Goal: Task Accomplishment & Management: Use online tool/utility

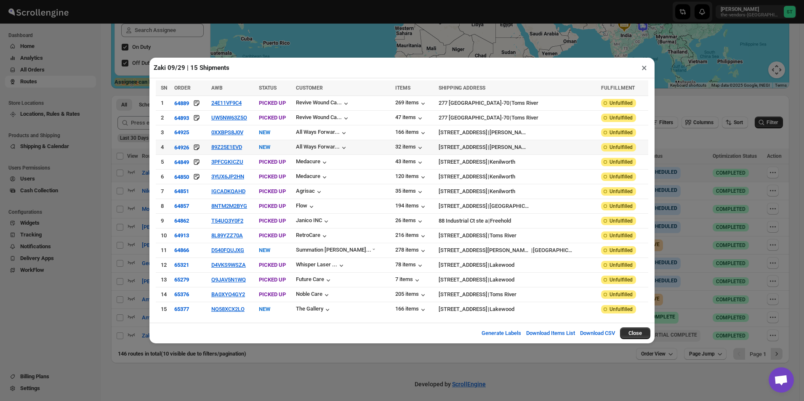
scroll to position [153, 0]
click at [644, 74] on button "×" at bounding box center [644, 68] width 12 height 12
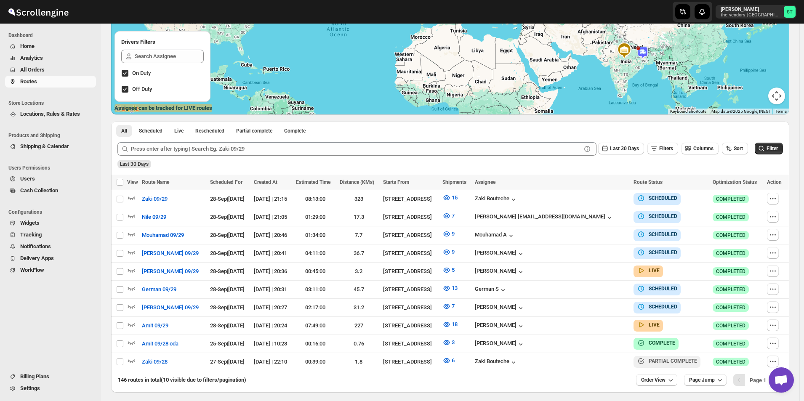
scroll to position [157, 0]
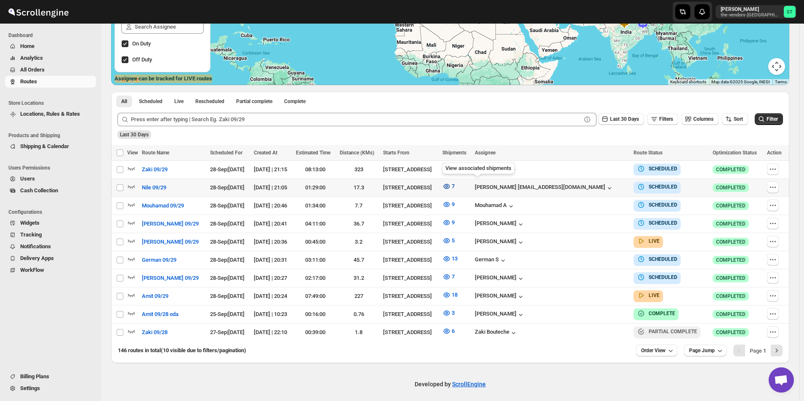
click at [451, 185] on icon "button" at bounding box center [447, 186] width 8 height 8
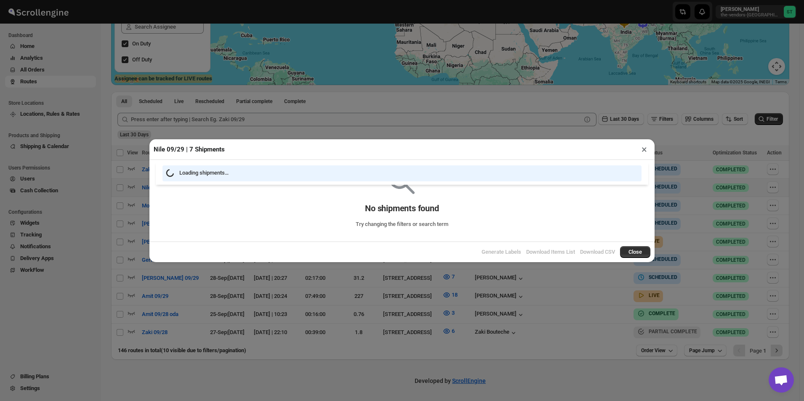
scroll to position [153, 0]
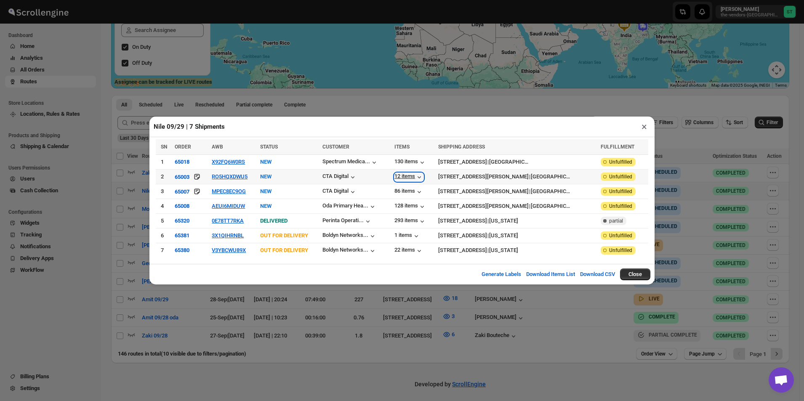
click at [424, 177] on div "12 items" at bounding box center [409, 177] width 29 height 8
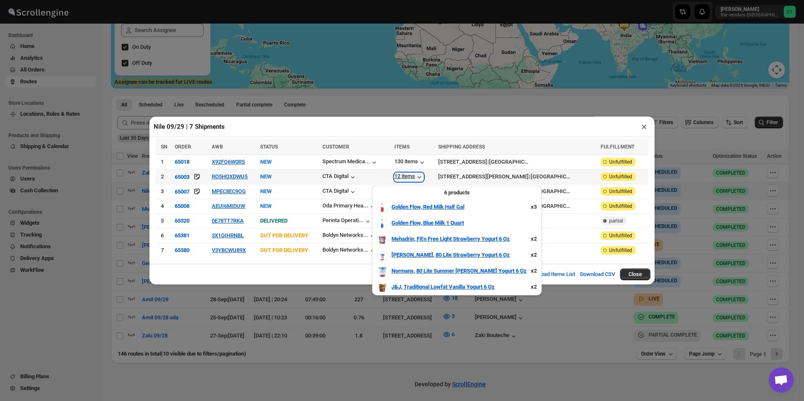
click at [424, 177] on div "12 items" at bounding box center [409, 177] width 29 height 8
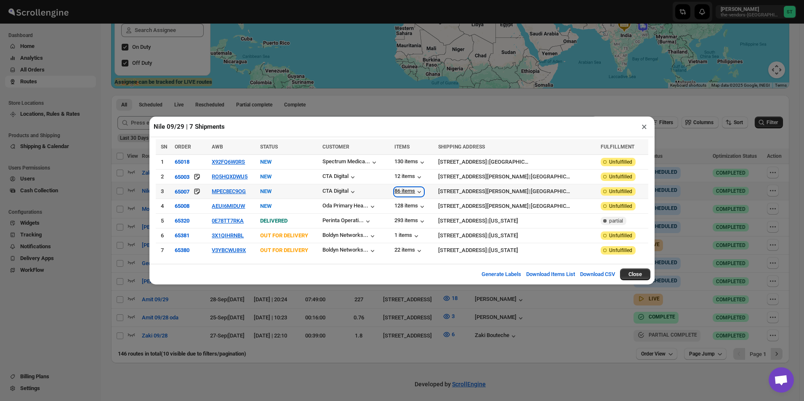
click at [424, 196] on div "86 items" at bounding box center [409, 192] width 29 height 8
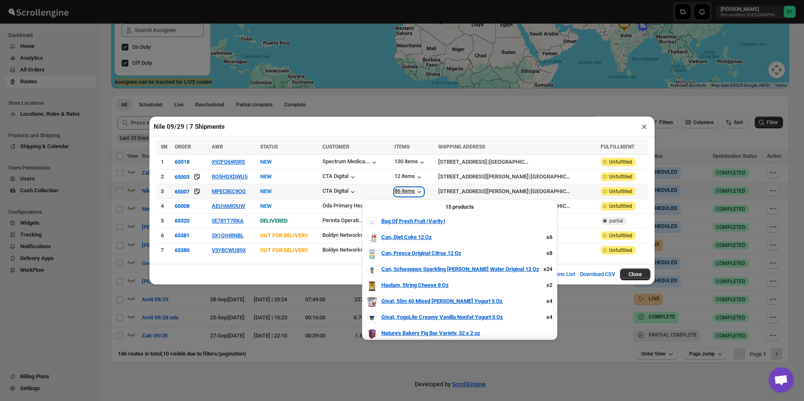
click at [424, 196] on div "86 items" at bounding box center [409, 192] width 29 height 8
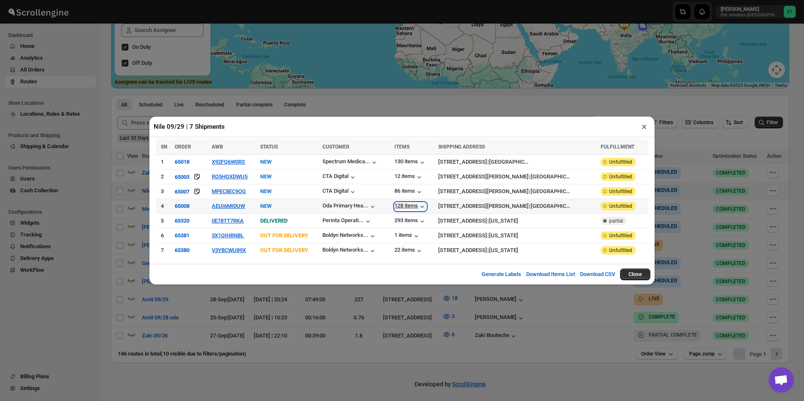
click at [427, 207] on div "128 items" at bounding box center [411, 207] width 32 height 8
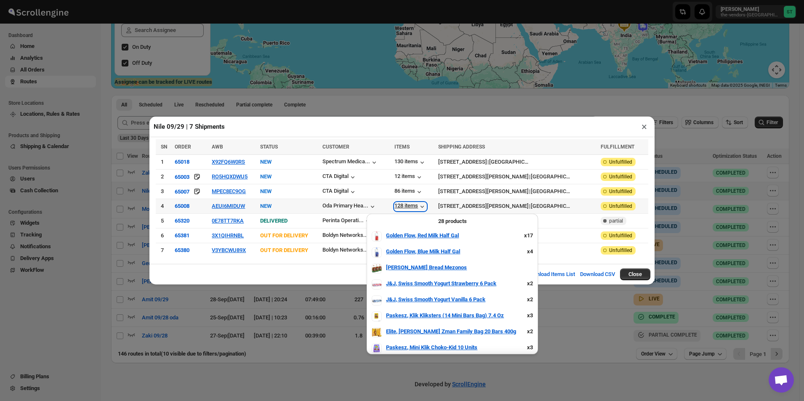
click at [427, 207] on div "128 items" at bounding box center [411, 207] width 32 height 8
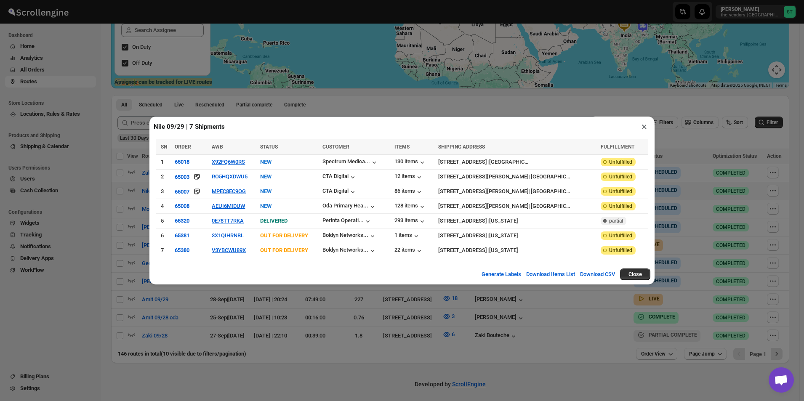
click at [644, 130] on button "×" at bounding box center [644, 127] width 12 height 12
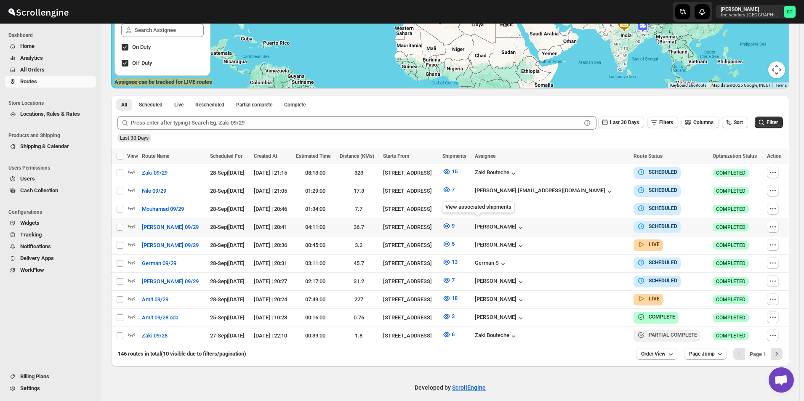
click at [448, 225] on icon "button" at bounding box center [447, 226] width 3 height 3
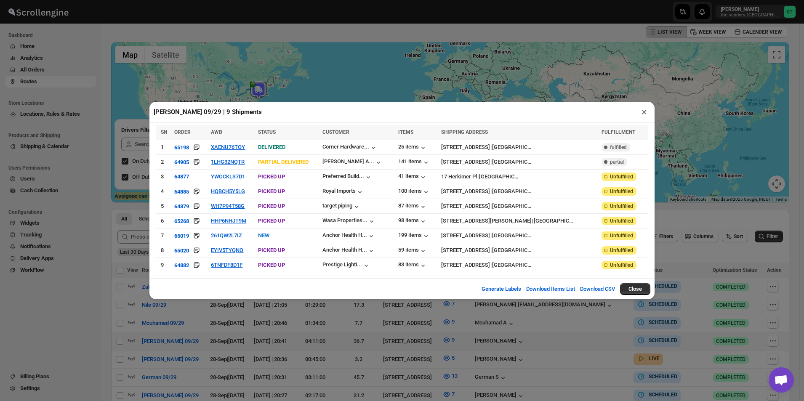
scroll to position [0, 0]
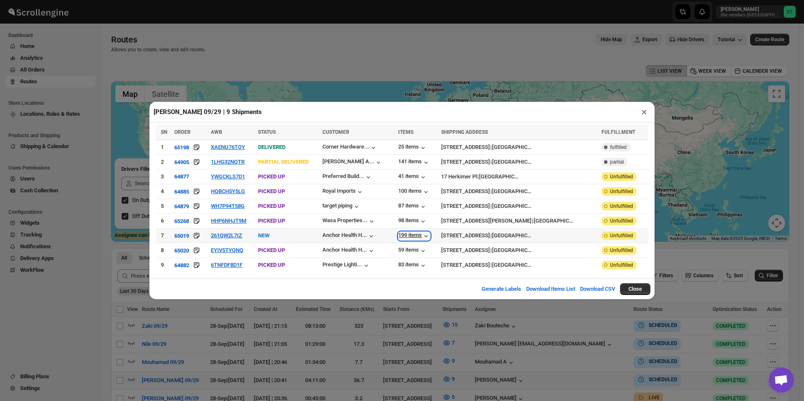
click at [430, 235] on div "199 items" at bounding box center [414, 236] width 32 height 8
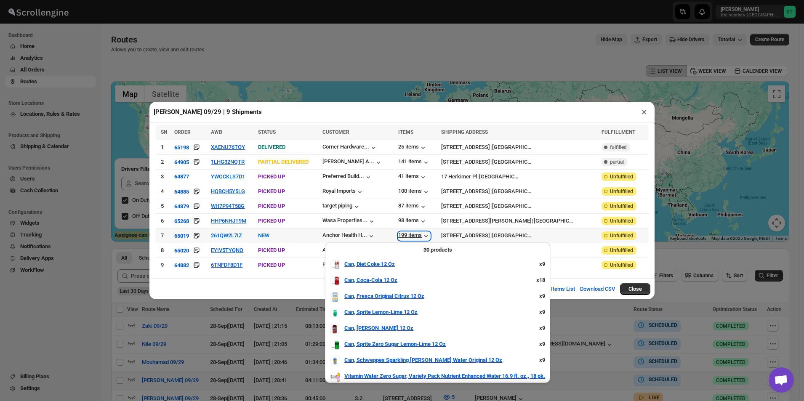
click at [430, 235] on div "199 items" at bounding box center [414, 236] width 32 height 8
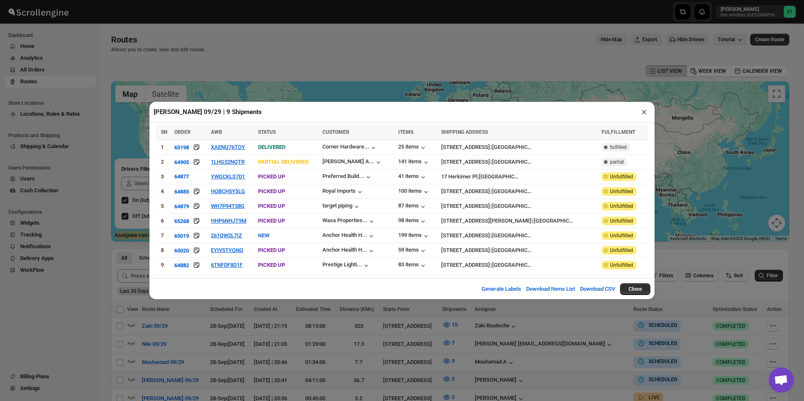
click at [643, 117] on button "×" at bounding box center [644, 112] width 12 height 12
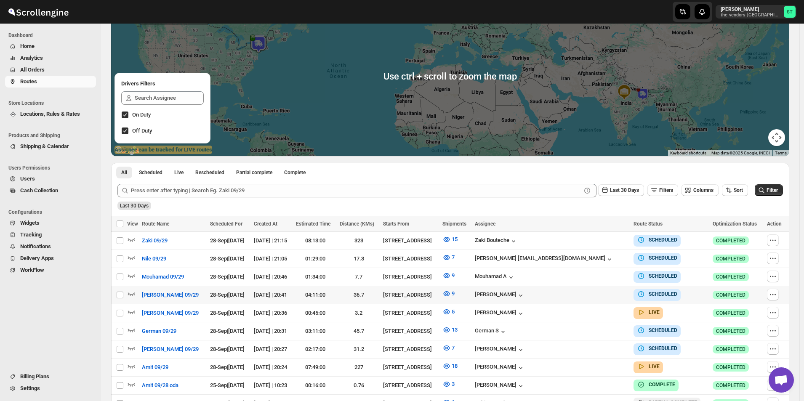
scroll to position [157, 0]
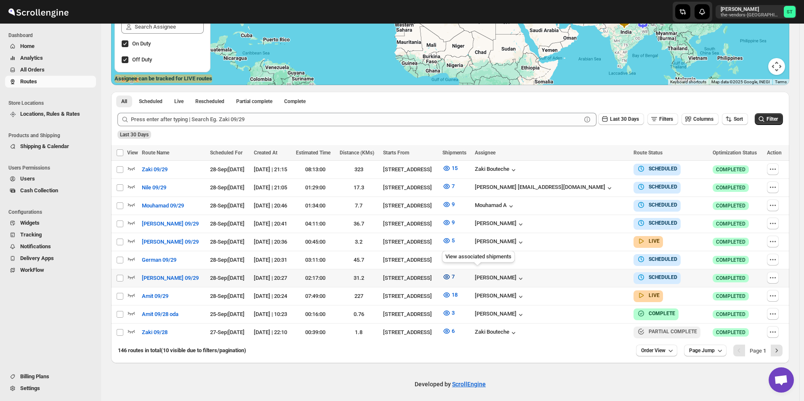
click at [448, 276] on icon "button" at bounding box center [447, 277] width 3 height 3
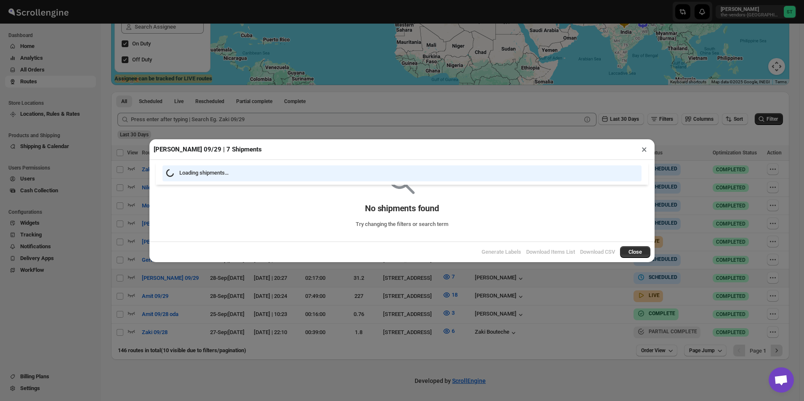
scroll to position [153, 0]
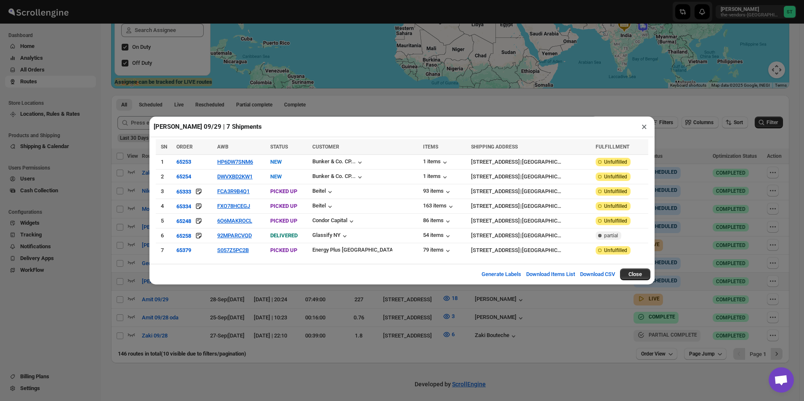
click at [645, 131] on button "×" at bounding box center [644, 127] width 12 height 12
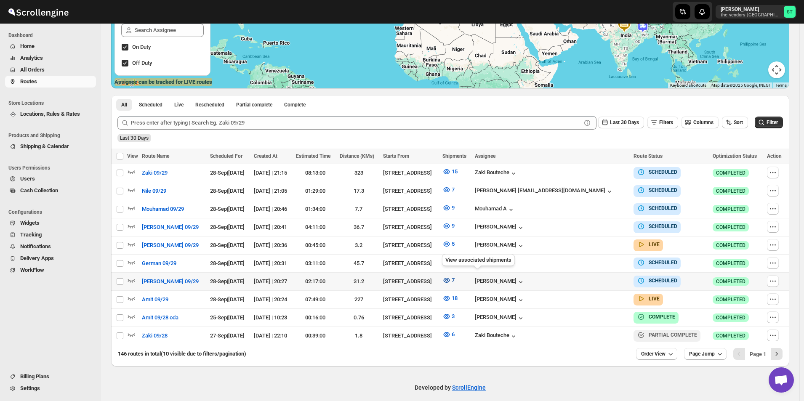
click at [450, 278] on icon "button" at bounding box center [447, 280] width 6 height 5
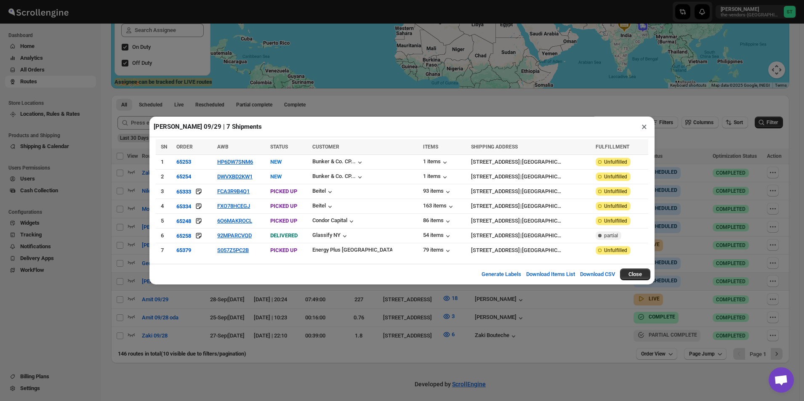
click at [641, 128] on button "×" at bounding box center [644, 127] width 12 height 12
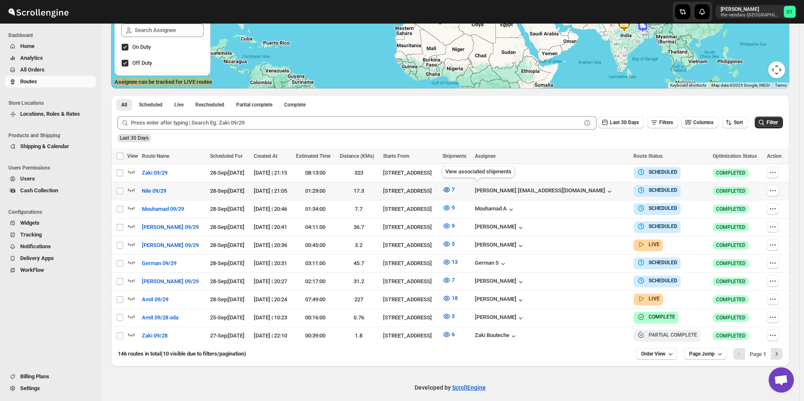
click at [448, 189] on icon "button" at bounding box center [447, 190] width 3 height 3
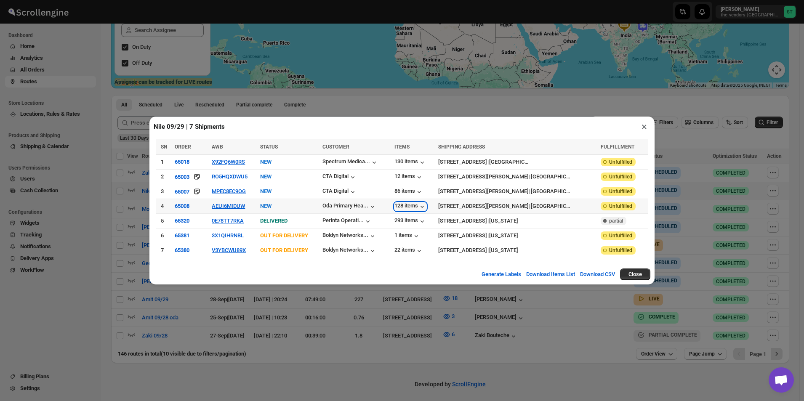
click at [427, 205] on div "128 items" at bounding box center [411, 207] width 32 height 8
click at [644, 129] on button "×" at bounding box center [644, 127] width 12 height 12
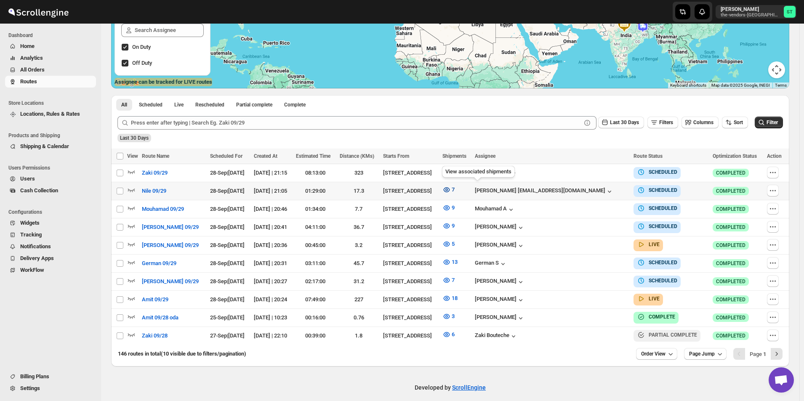
click at [451, 189] on icon "button" at bounding box center [447, 190] width 8 height 8
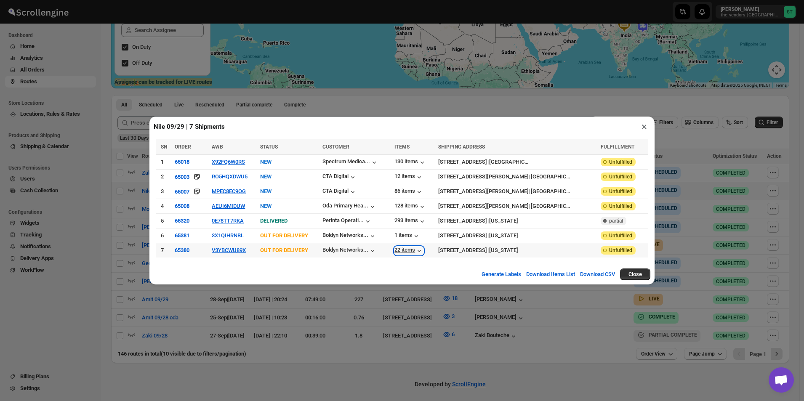
click at [424, 251] on div "22 items" at bounding box center [409, 251] width 29 height 8
click at [645, 128] on button "×" at bounding box center [644, 127] width 12 height 12
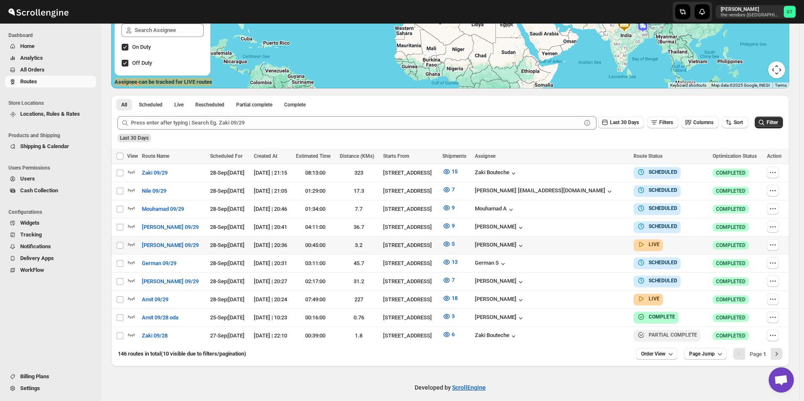
scroll to position [157, 0]
